Goal: Use online tool/utility: Utilize a website feature to perform a specific function

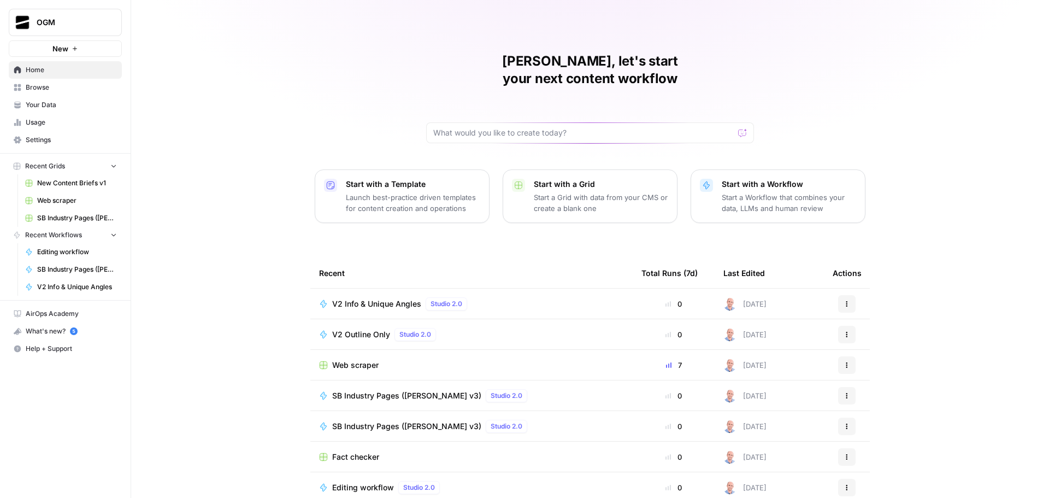
click at [346, 360] on span "Web scraper" at bounding box center [355, 365] width 46 height 11
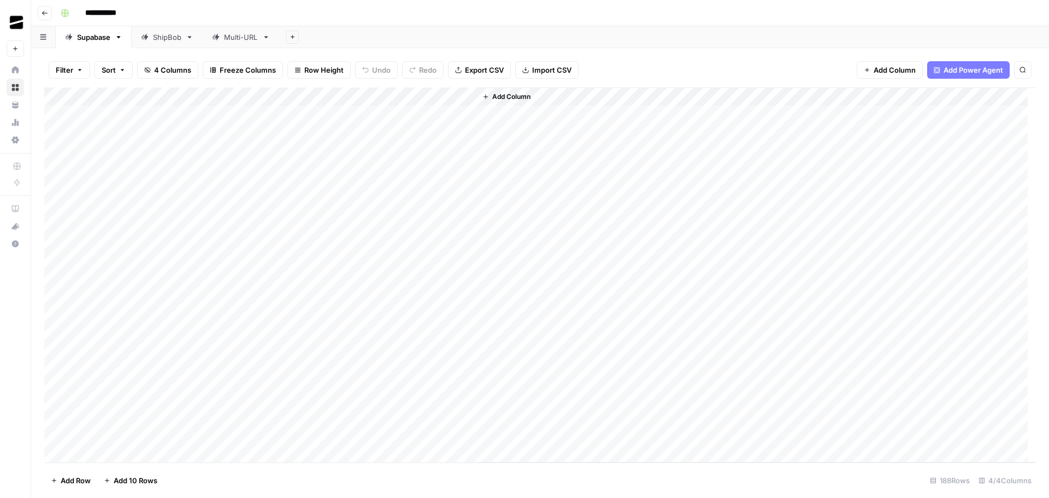
click at [243, 37] on div "Multi-URL" at bounding box center [241, 37] width 34 height 11
